Goal: Task Accomplishment & Management: Complete application form

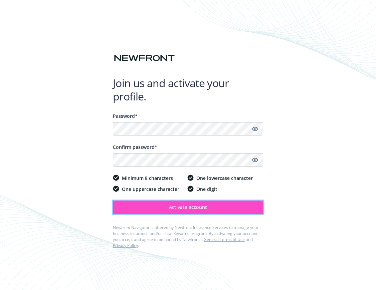
click at [170, 206] on span "Activate account" at bounding box center [188, 207] width 38 height 6
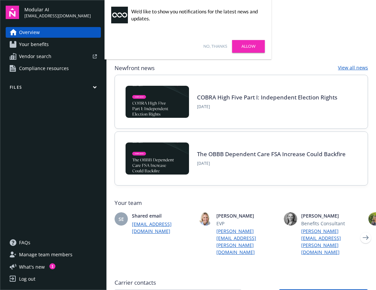
click at [252, 46] on link "Allow" at bounding box center [248, 46] width 33 height 13
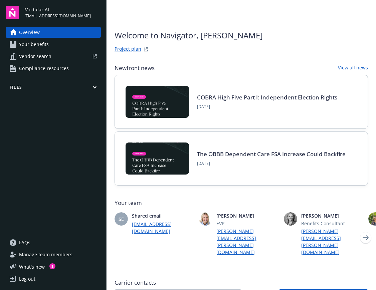
click at [94, 88] on icon "button" at bounding box center [94, 87] width 3 height 2
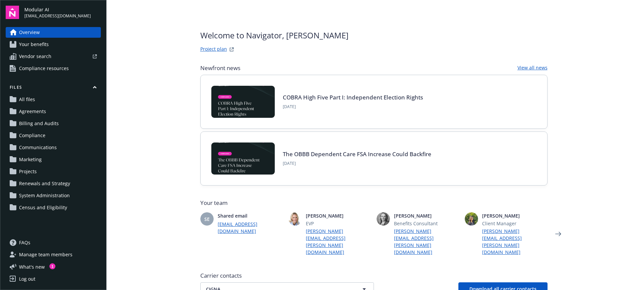
click at [43, 46] on span "Your benefits" at bounding box center [34, 44] width 30 height 11
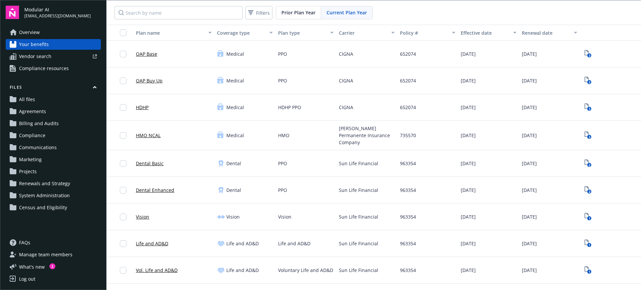
click at [37, 30] on span "Overview" at bounding box center [29, 32] width 21 height 11
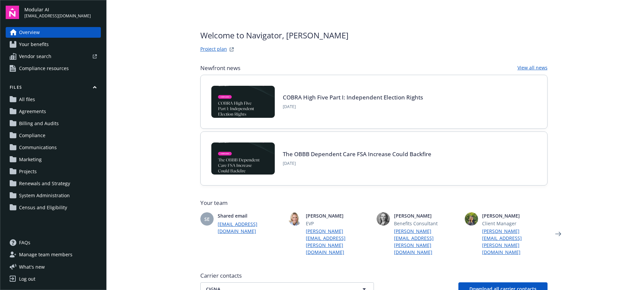
click at [215, 47] on link "Project plan" at bounding box center [213, 49] width 27 height 8
